Goal: Task Accomplishment & Management: Manage account settings

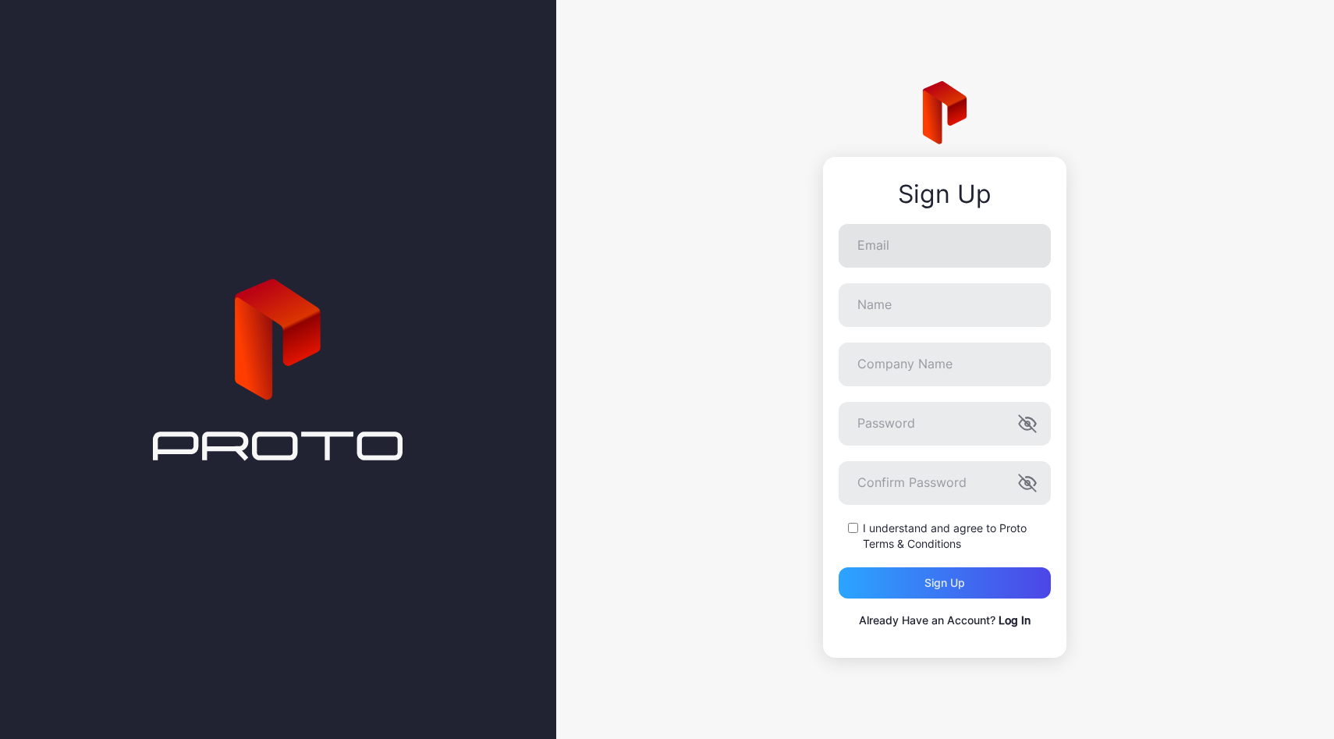
type input "**********"
click at [944, 318] on input "Name" at bounding box center [945, 305] width 212 height 44
type input "******"
type input "*********"
click at [889, 528] on label "I understand and agree to Proto Terms & Conditions" at bounding box center [957, 535] width 188 height 31
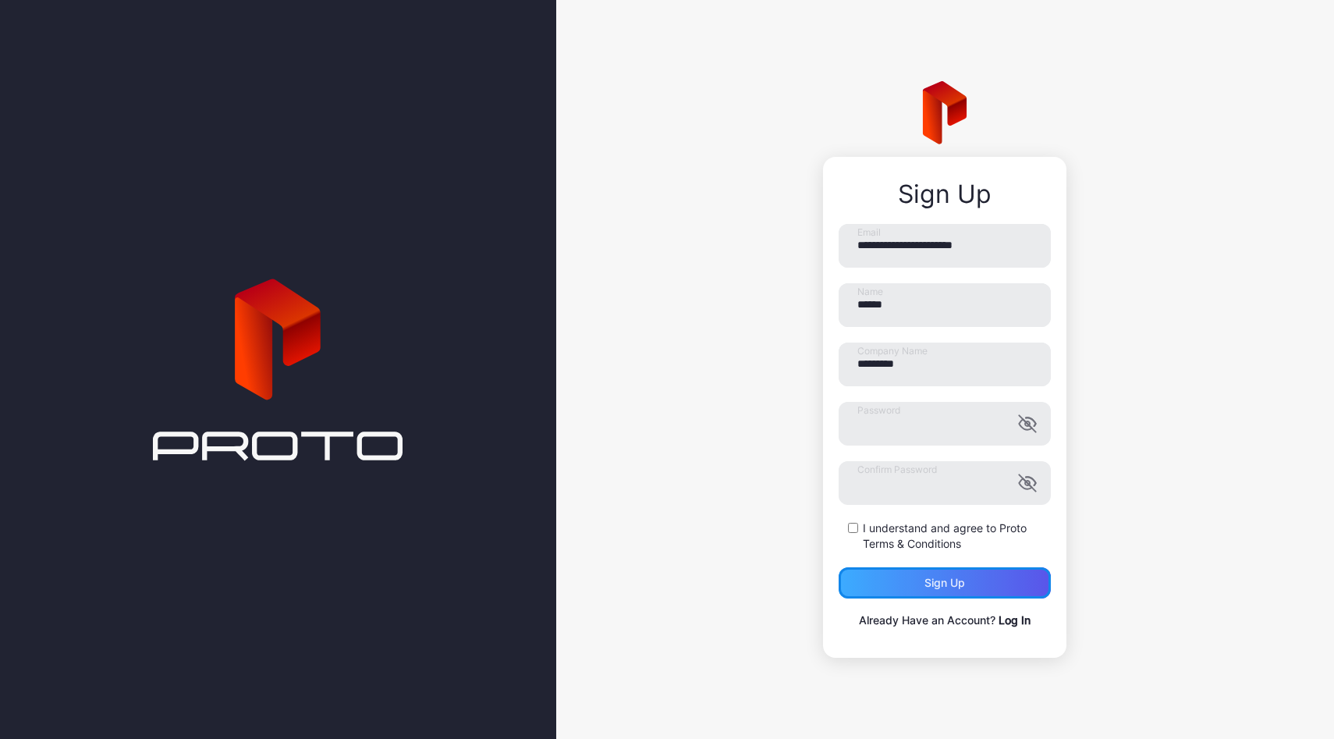
click at [940, 587] on div "Sign up" at bounding box center [945, 583] width 41 height 12
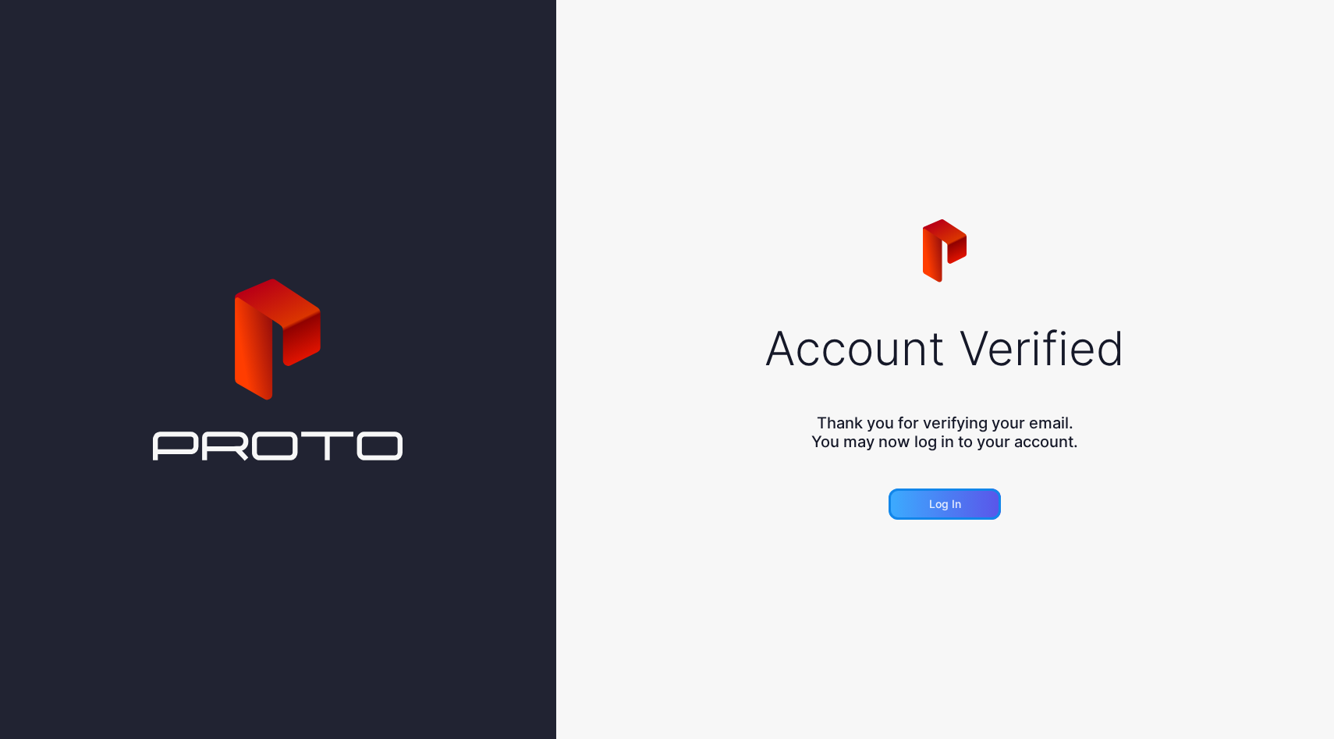
click at [953, 502] on div "Log in" at bounding box center [945, 504] width 32 height 12
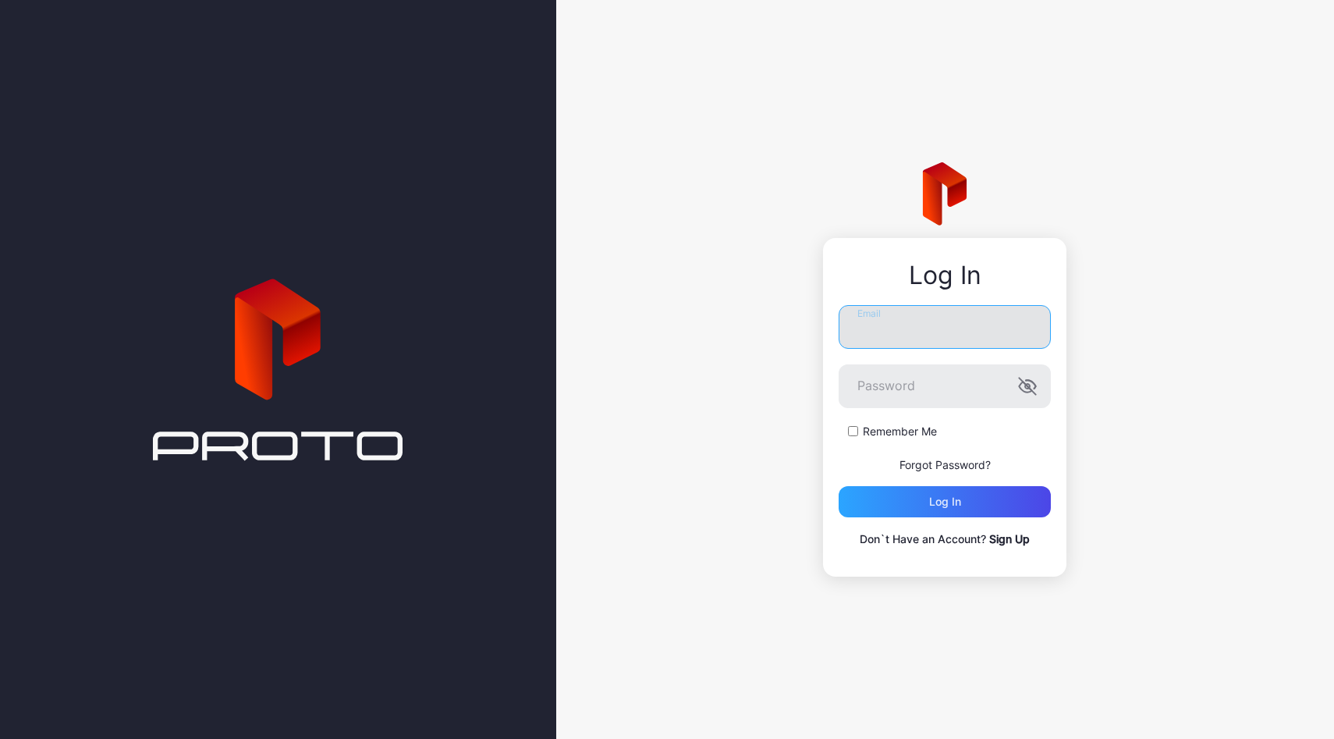
click at [894, 336] on input "Email" at bounding box center [945, 327] width 212 height 44
type input "**********"
click at [909, 427] on label "Remember Me" at bounding box center [900, 432] width 74 height 16
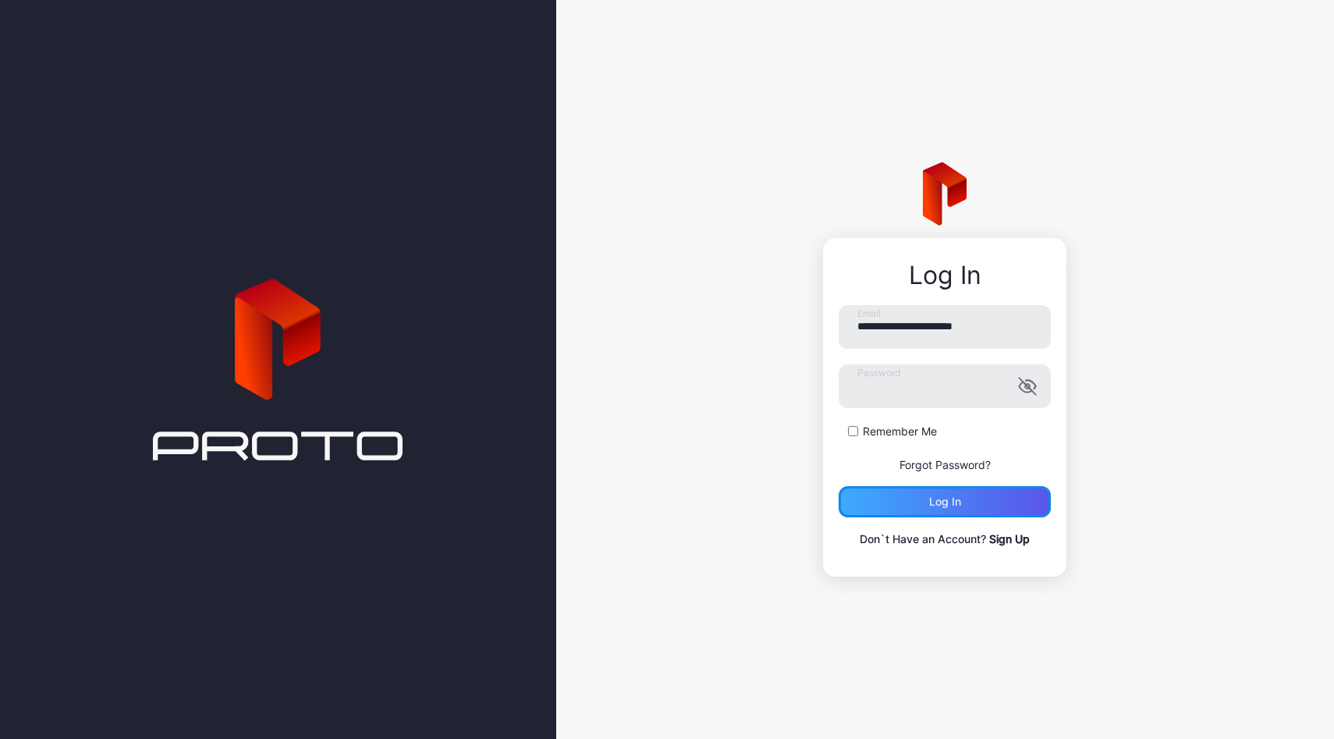
click at [950, 506] on div "Log in" at bounding box center [945, 501] width 32 height 12
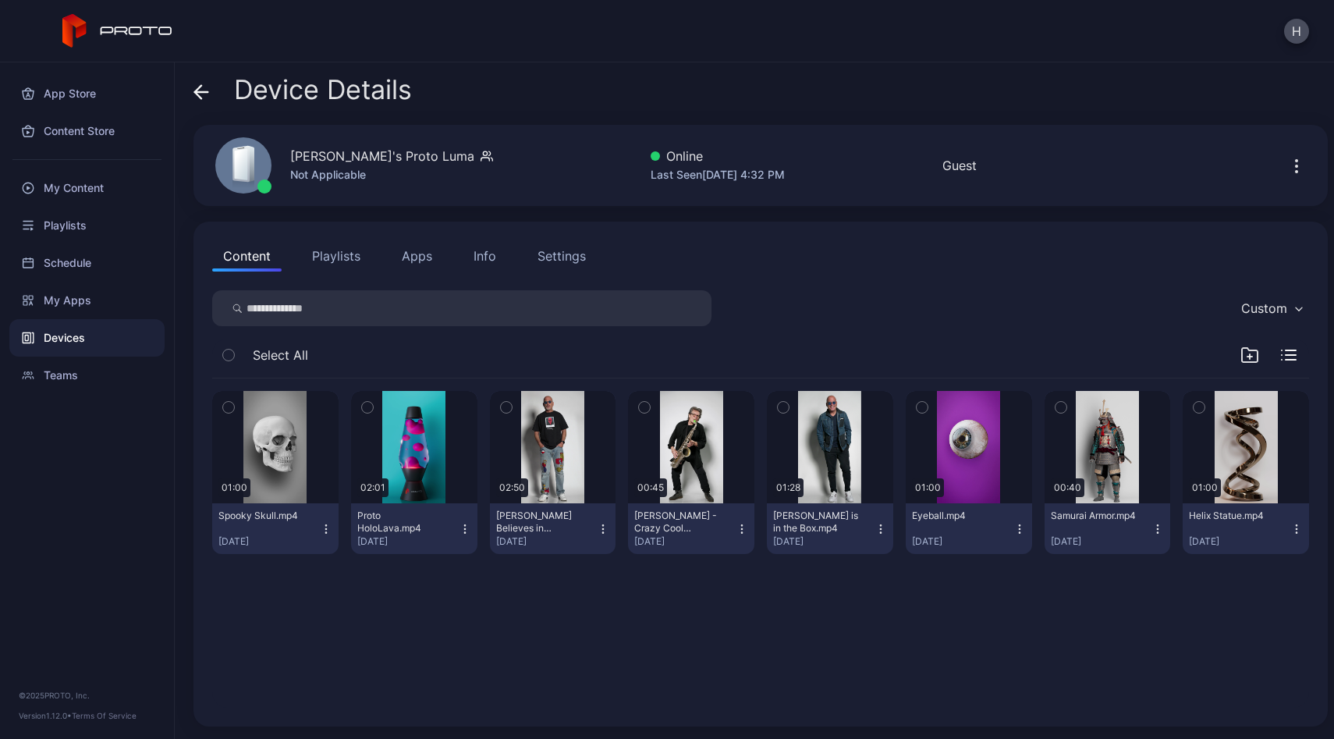
click at [83, 334] on div "Devices" at bounding box center [86, 337] width 155 height 37
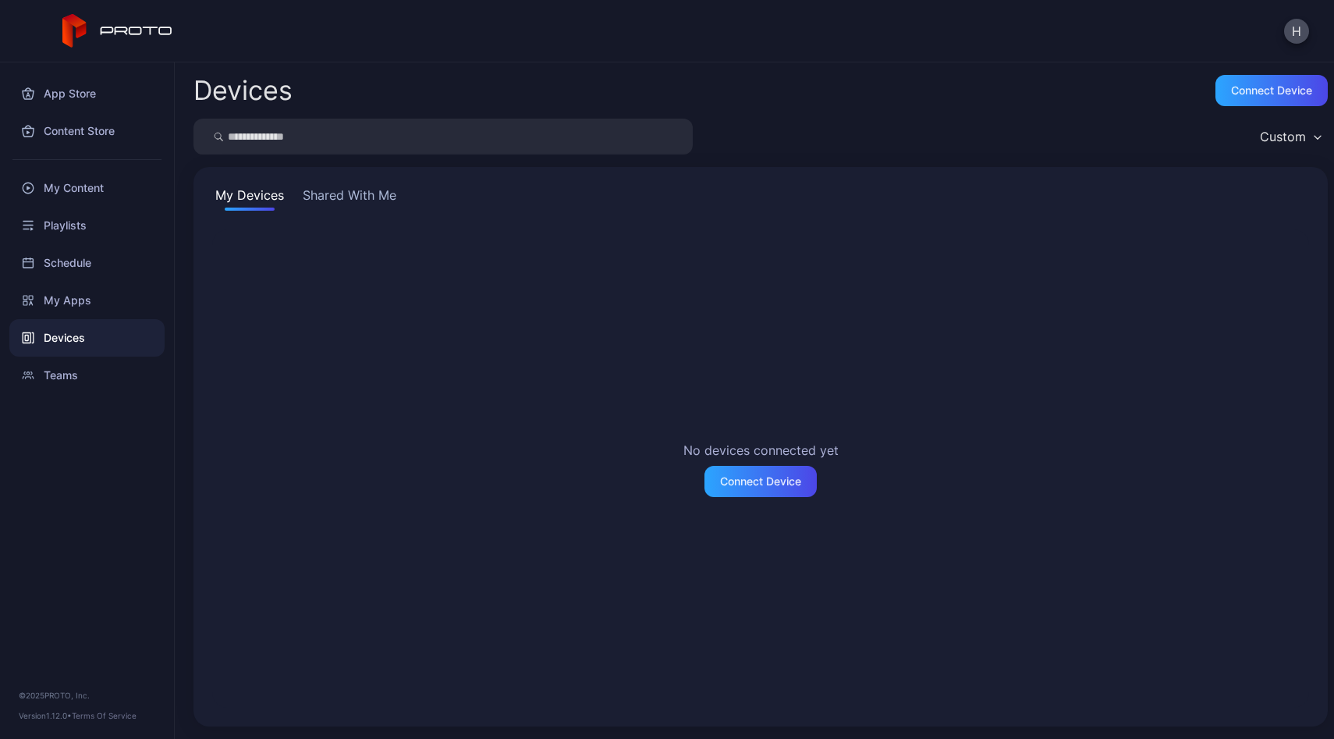
click at [83, 334] on div "Devices" at bounding box center [86, 337] width 155 height 37
click at [343, 185] on div "My Devices Shared With Me No devices connected yet Connect Device" at bounding box center [760, 446] width 1134 height 559
click at [336, 197] on button "Shared With Me" at bounding box center [350, 198] width 100 height 25
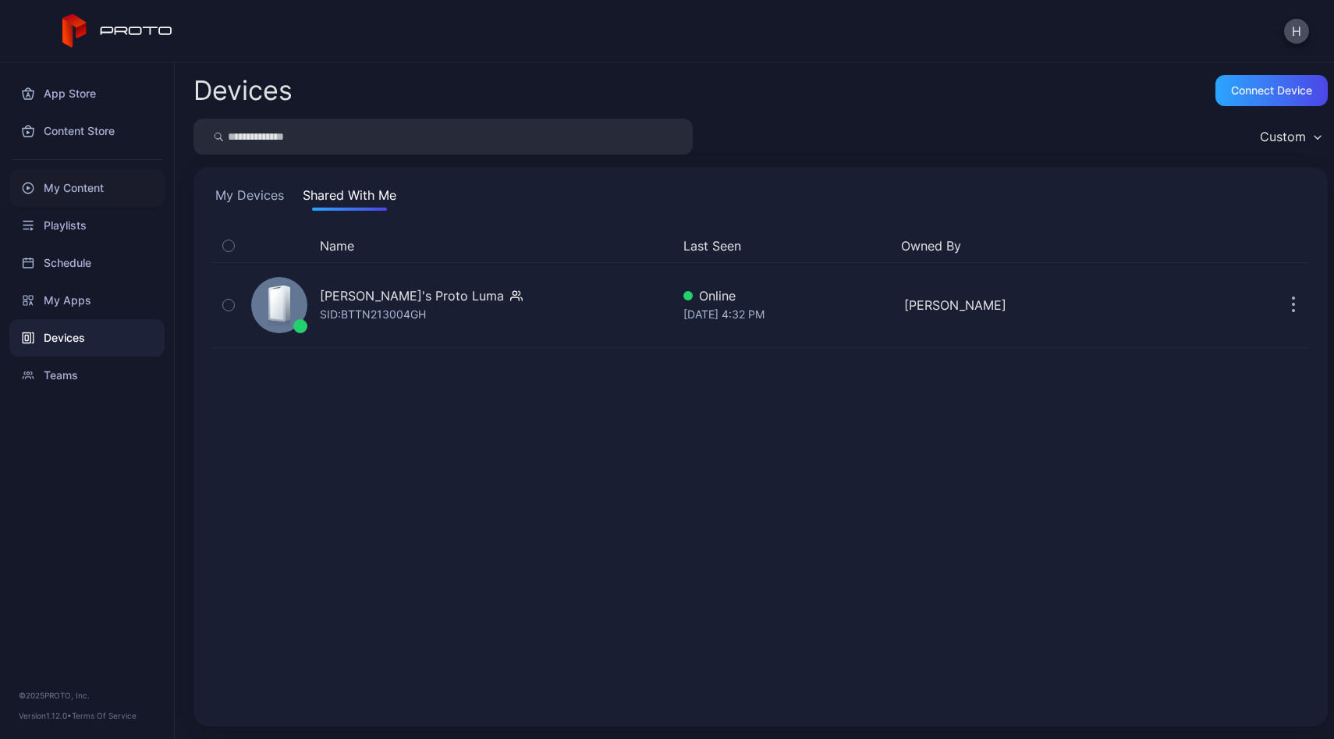
click at [87, 188] on div "My Content" at bounding box center [86, 187] width 155 height 37
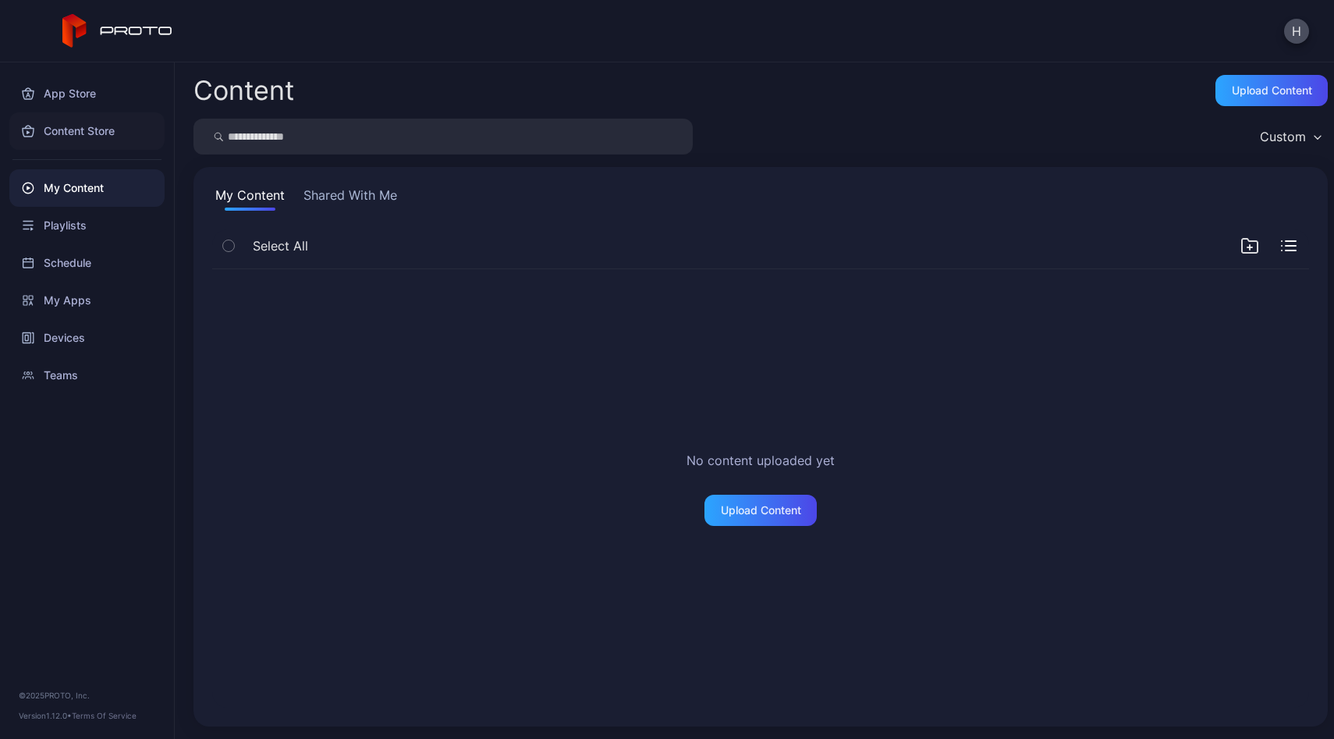
click at [95, 134] on div "Content Store" at bounding box center [86, 130] width 155 height 37
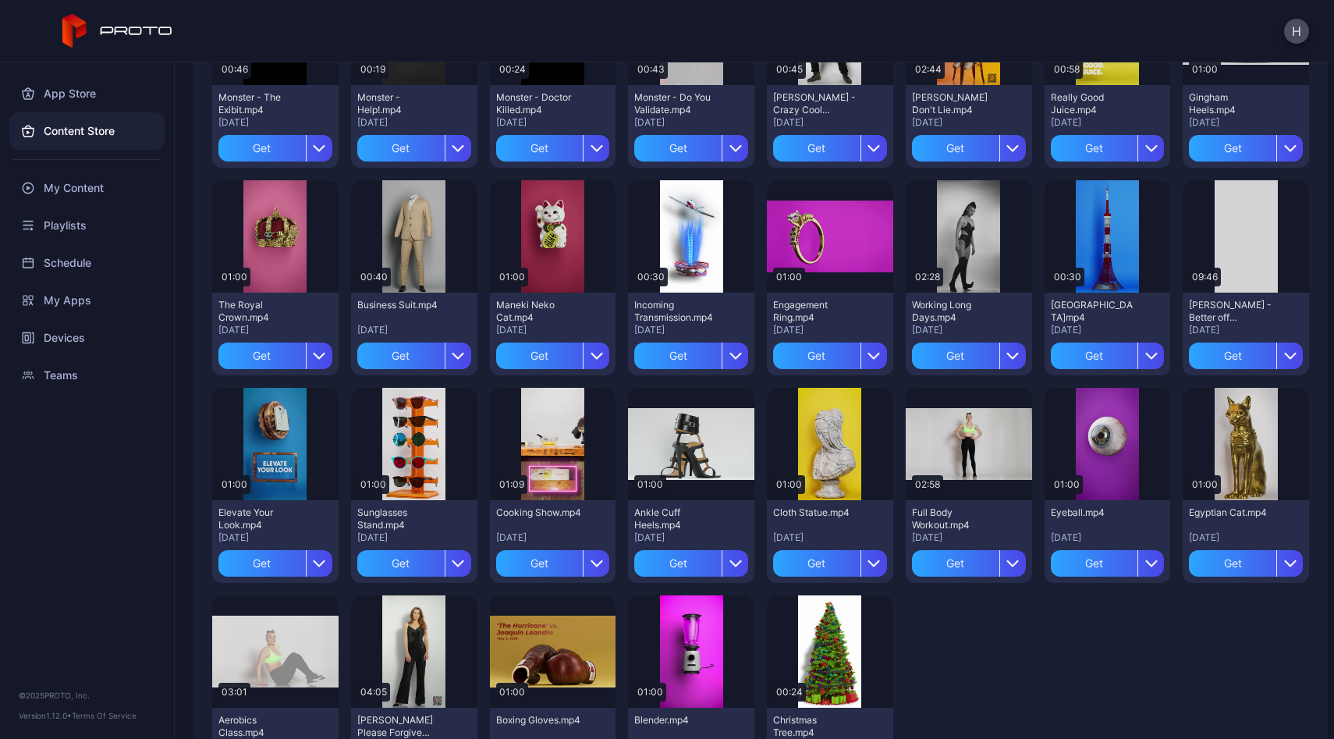
scroll to position [1787, 0]
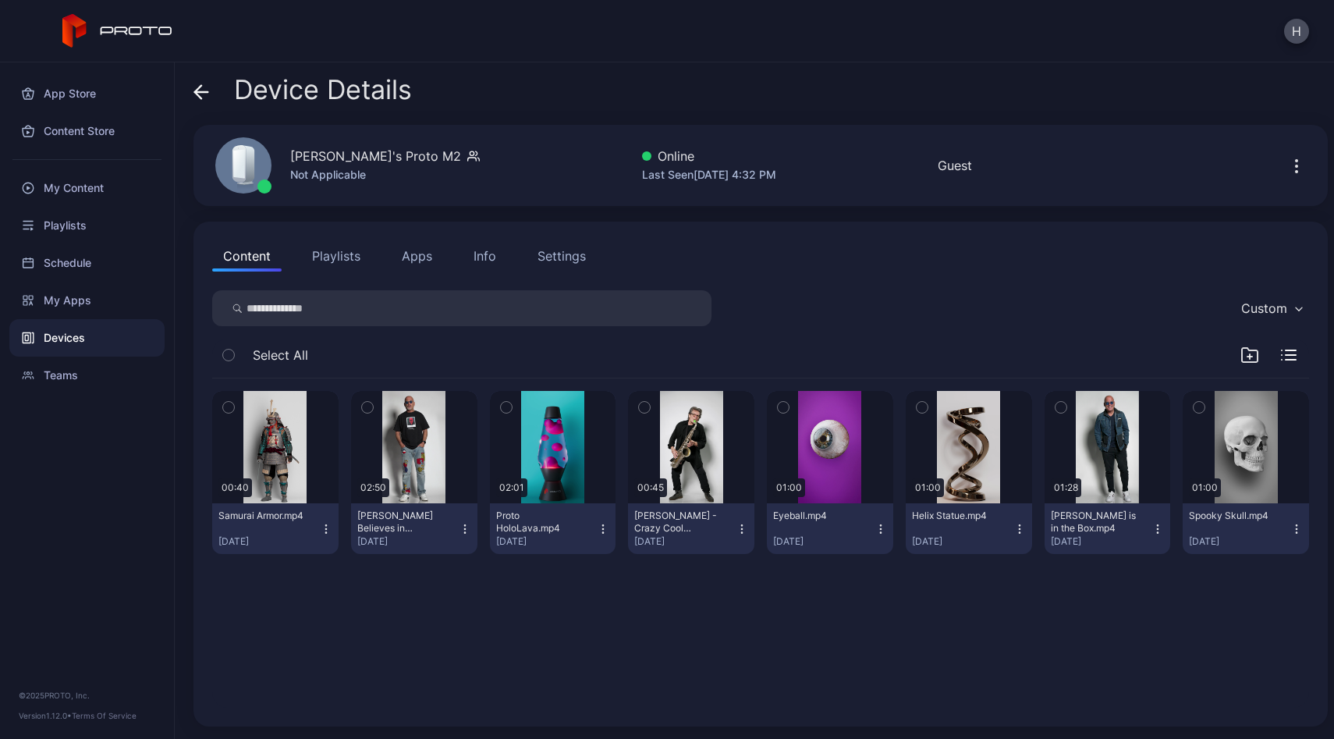
click at [210, 91] on div "Device Details" at bounding box center [302, 93] width 218 height 37
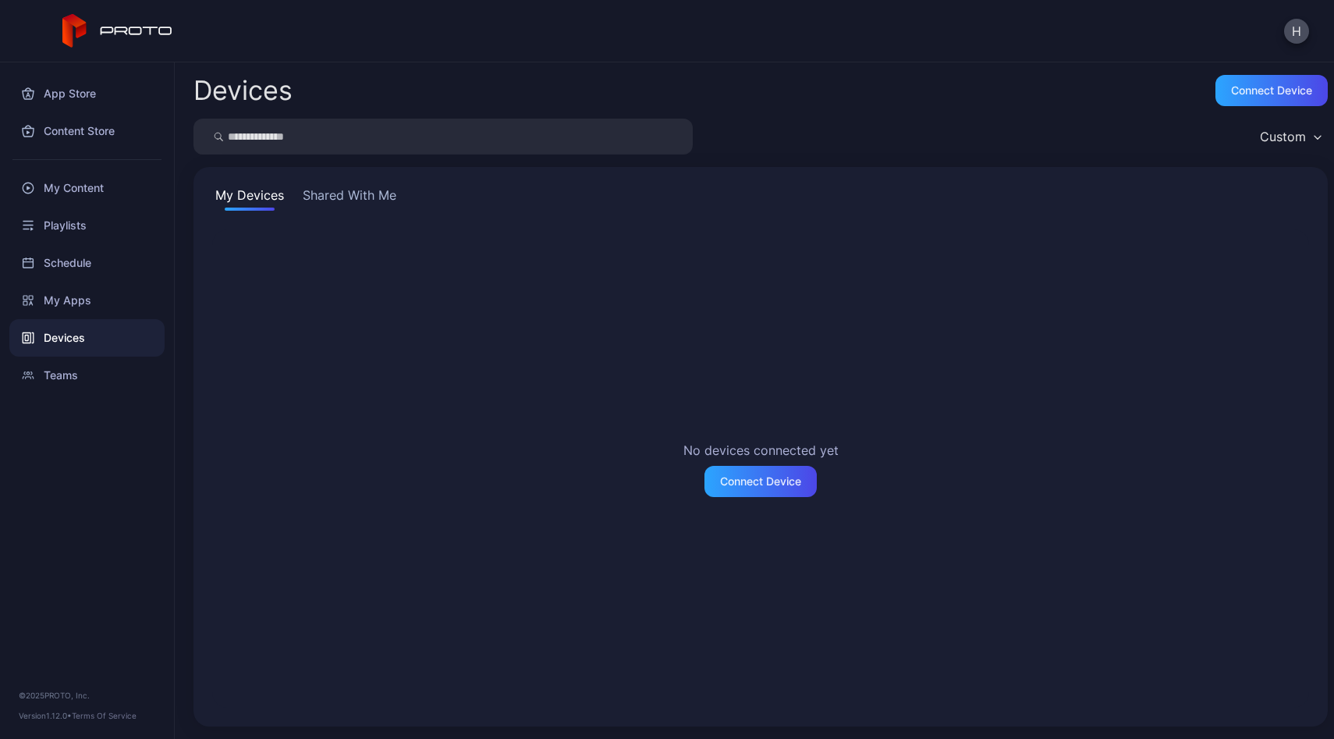
click at [347, 196] on button "Shared With Me" at bounding box center [350, 198] width 100 height 25
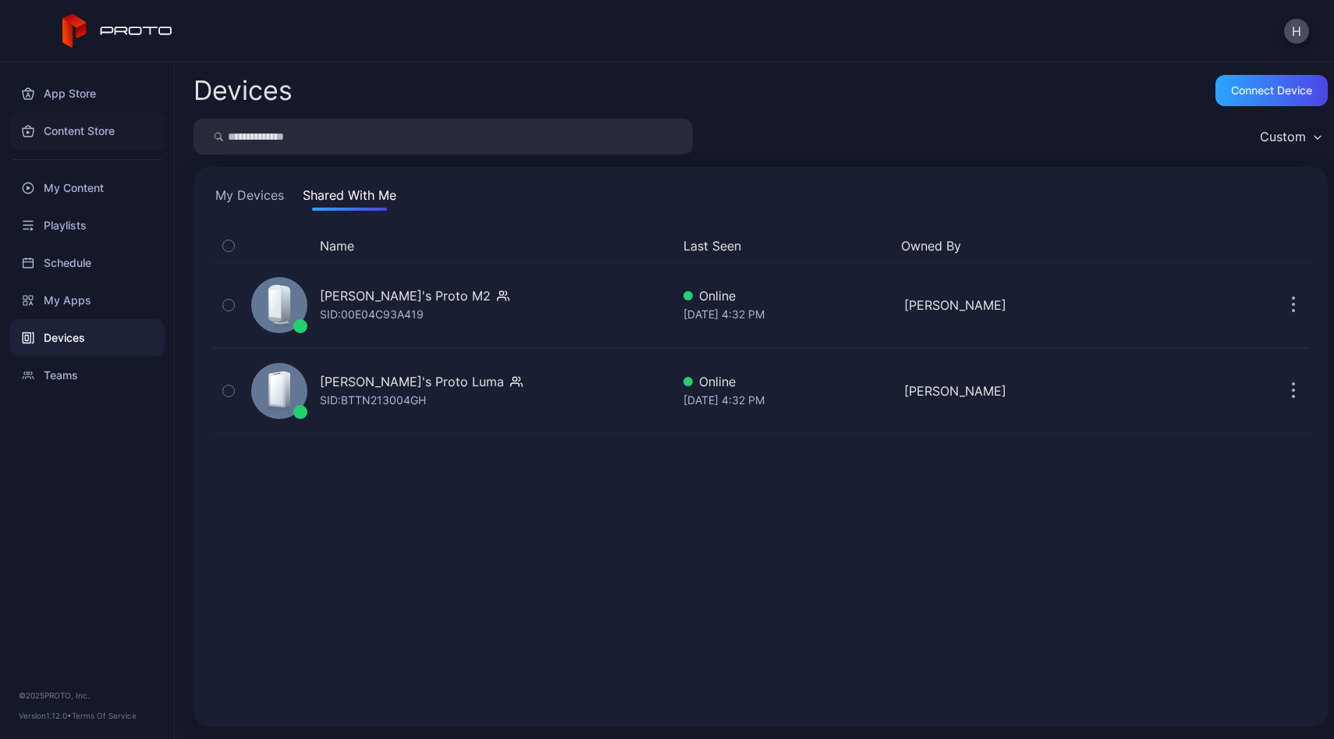
click at [105, 134] on div "Content Store" at bounding box center [86, 130] width 155 height 37
